Goal: Information Seeking & Learning: Check status

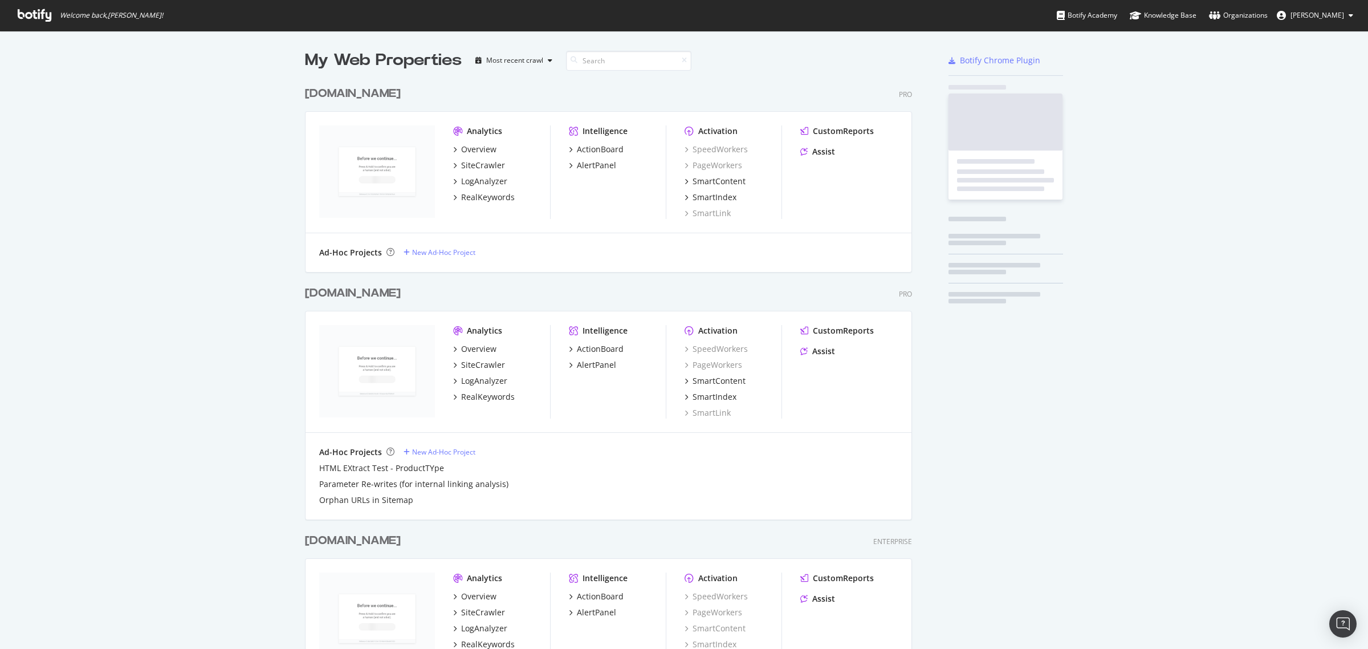
scroll to position [835, 605]
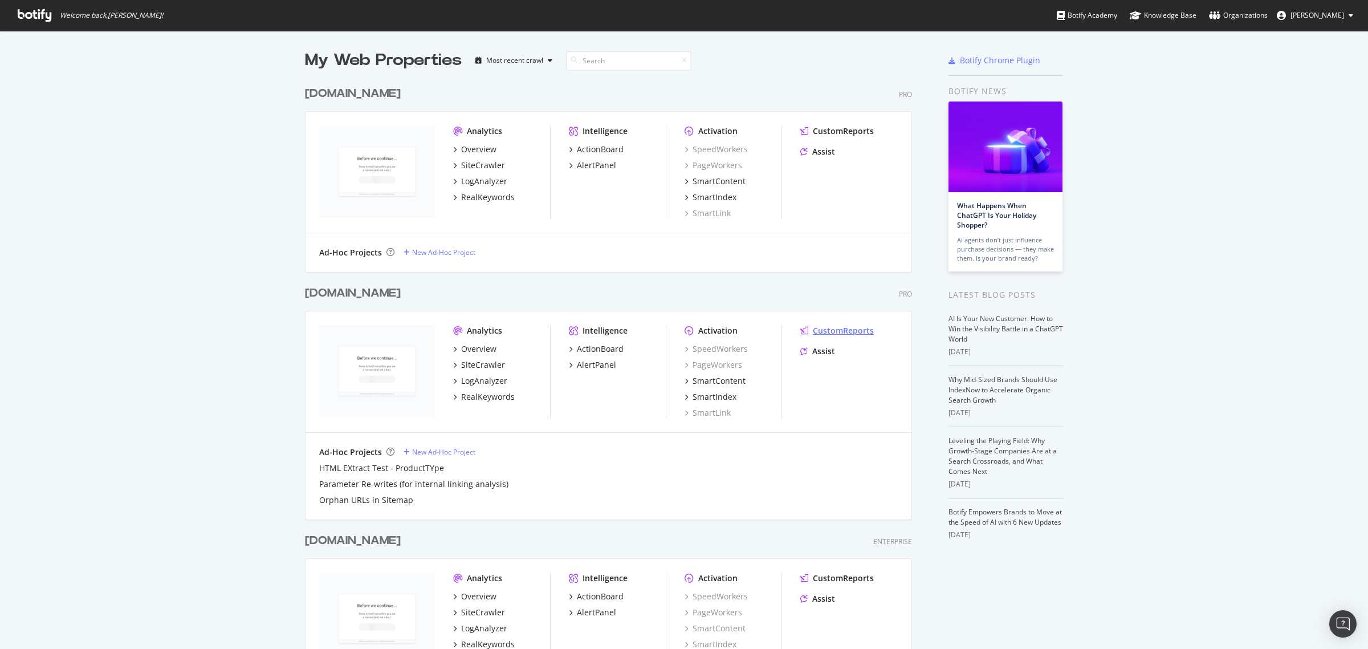
click at [821, 329] on div "CustomReports" at bounding box center [843, 330] width 61 height 11
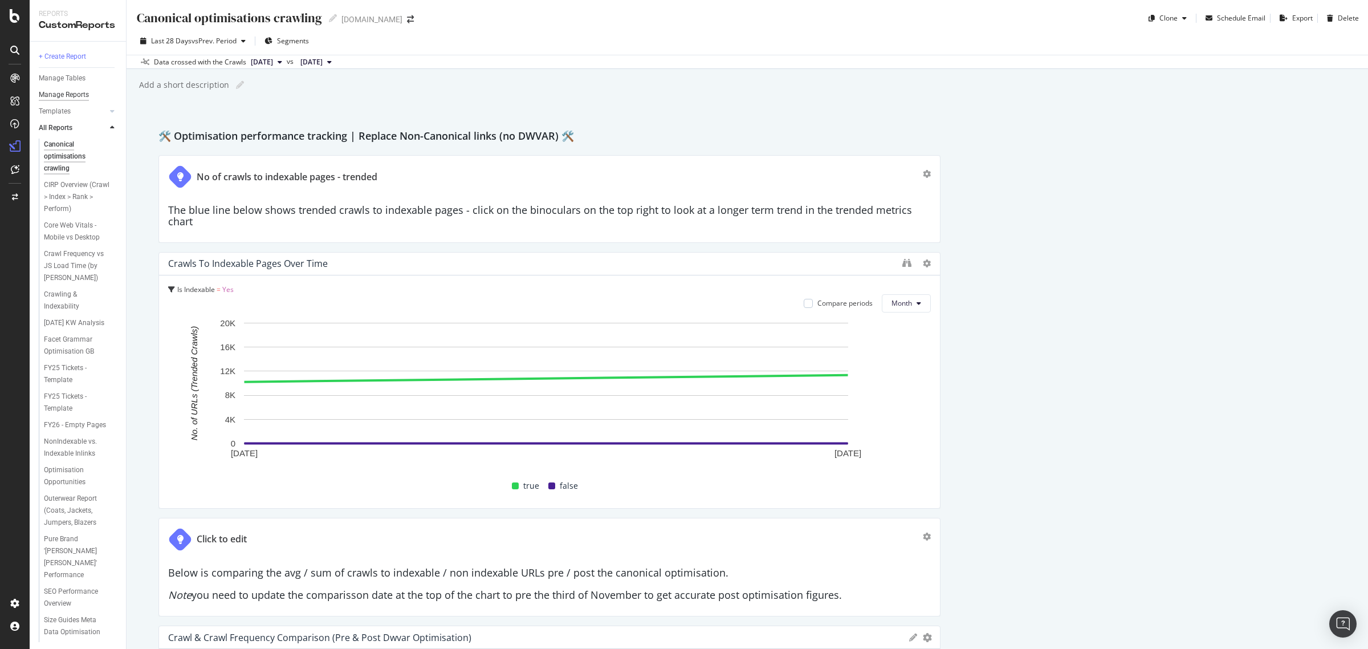
click at [70, 90] on div "Manage Reports" at bounding box center [64, 95] width 50 height 12
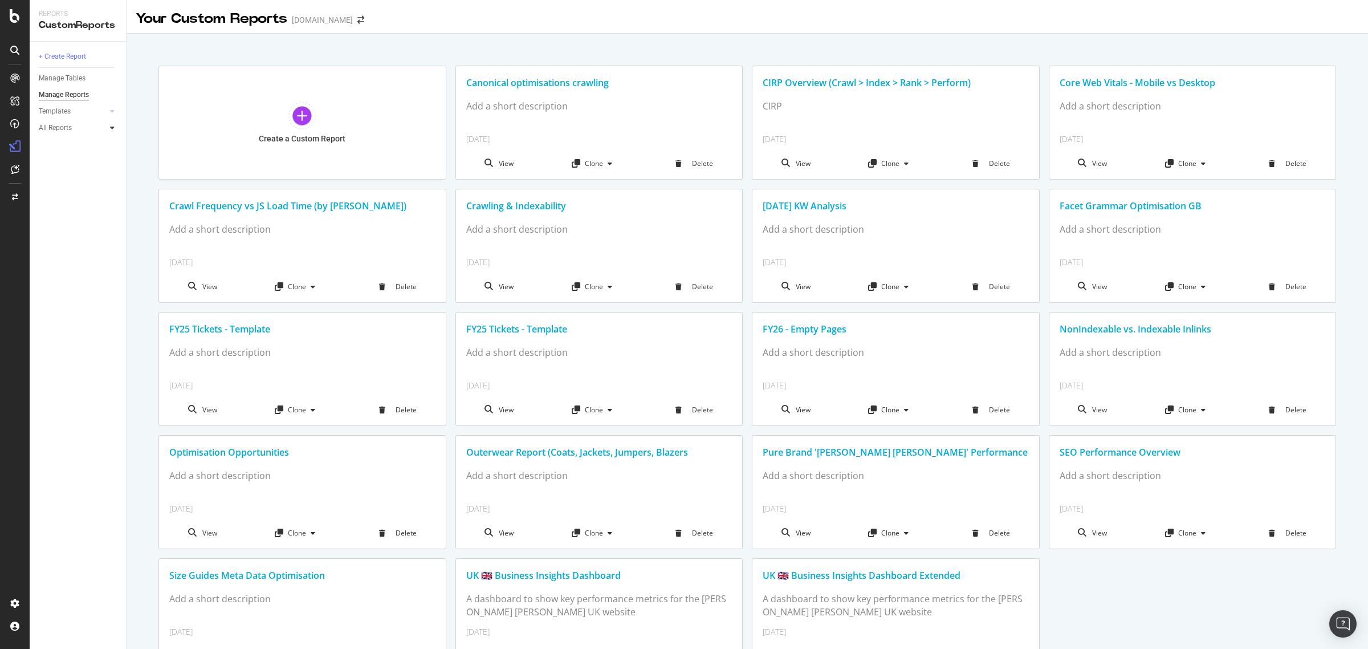
click at [107, 127] on div at bounding box center [112, 127] width 11 height 11
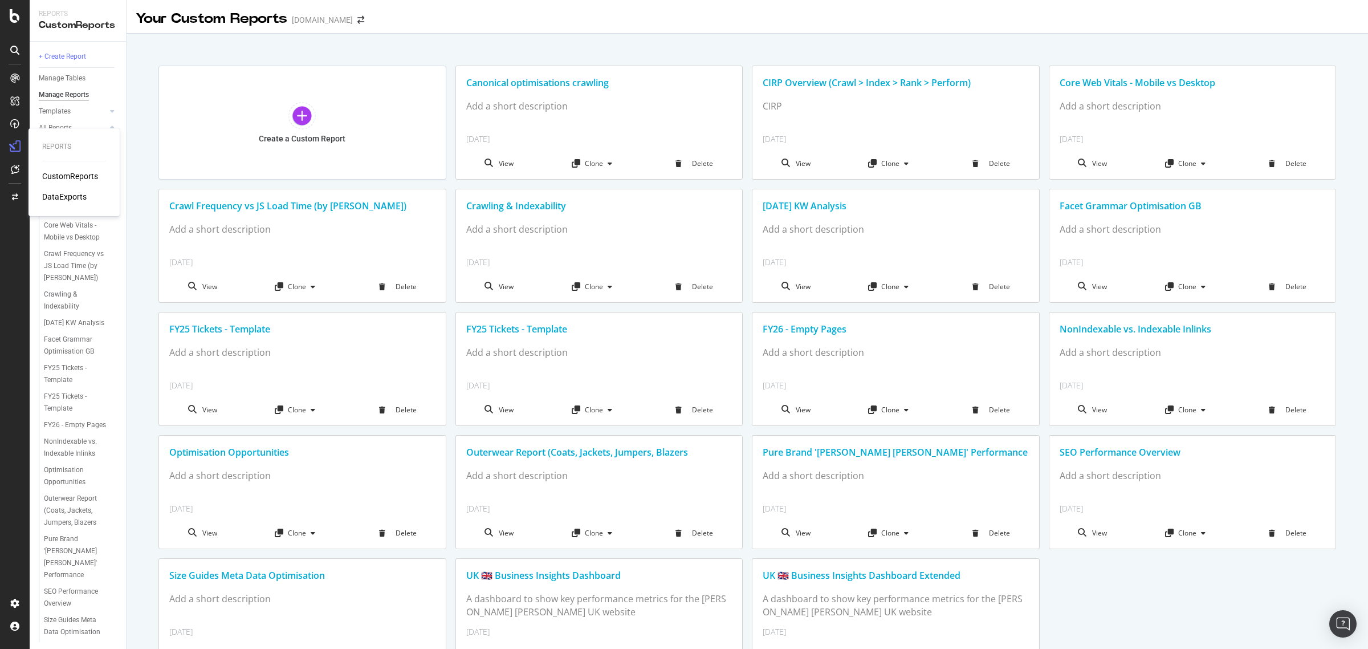
click at [70, 174] on div "CustomReports" at bounding box center [70, 175] width 56 height 11
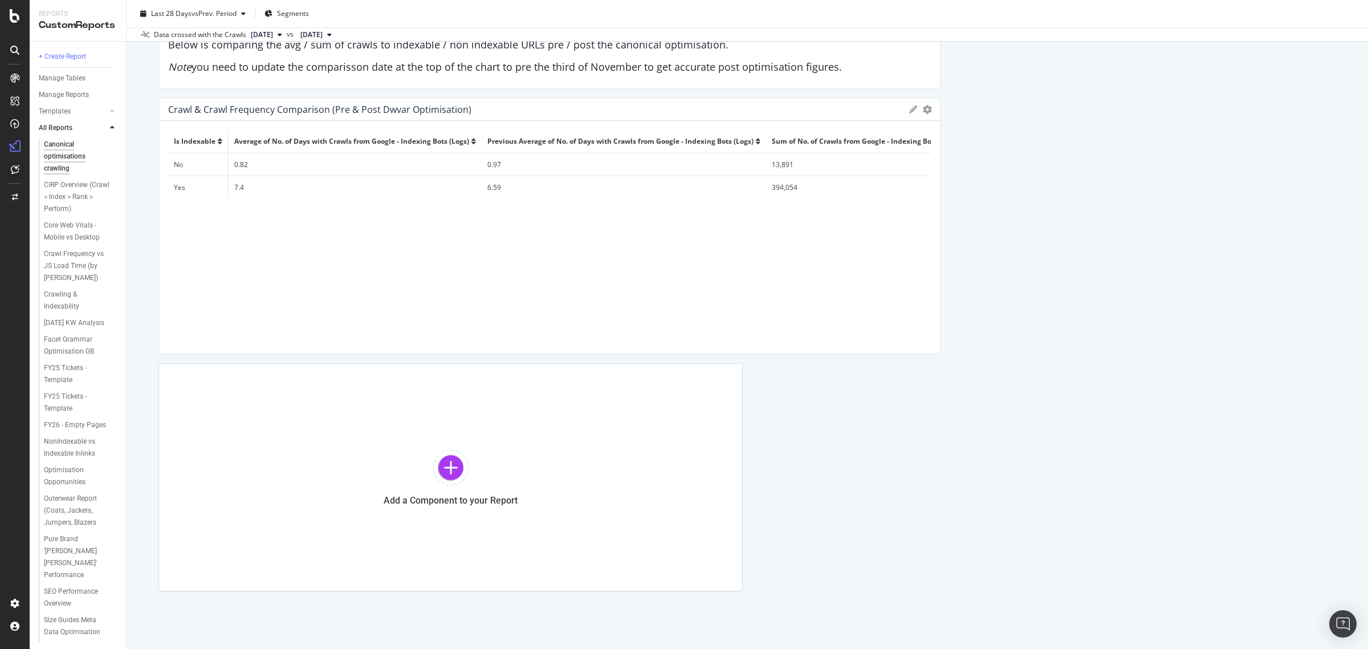
scroll to position [542, 0]
